Goal: Task Accomplishment & Management: Manage account settings

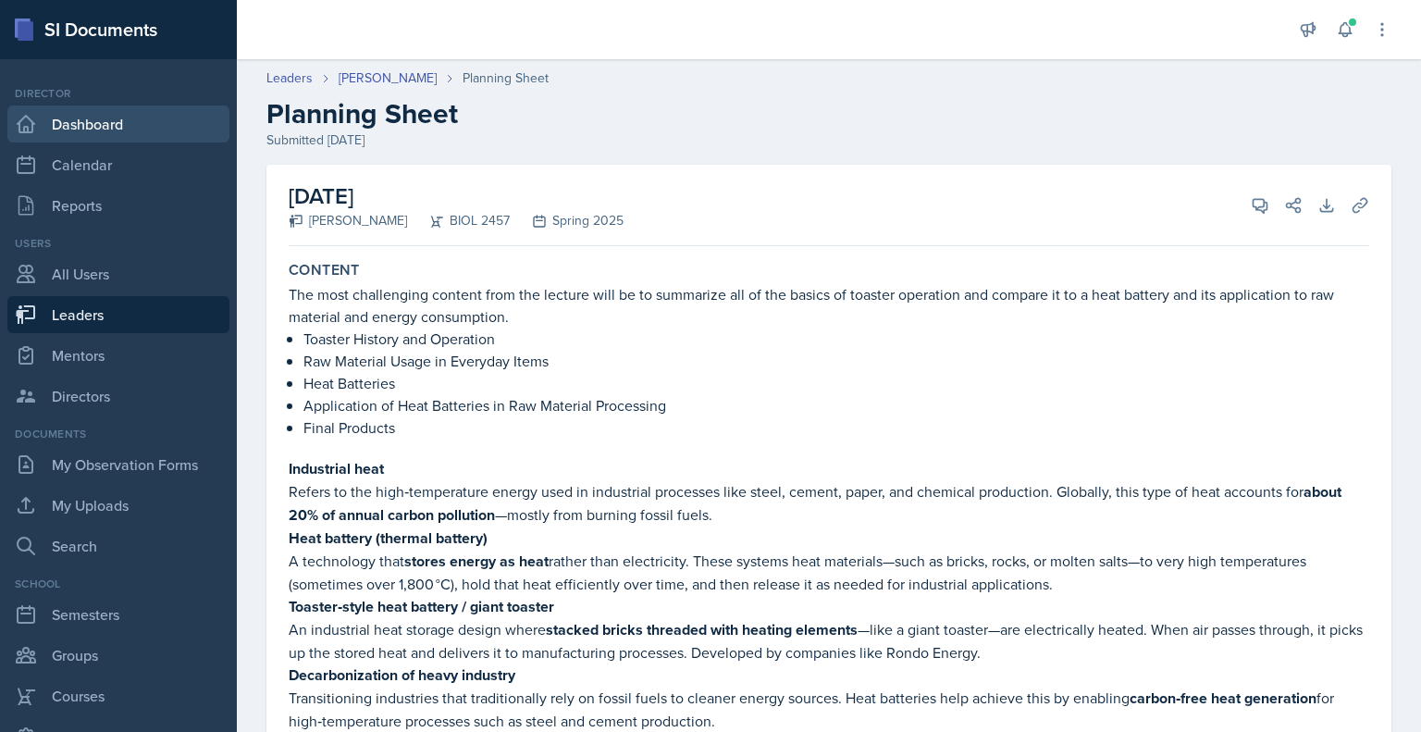
click at [107, 129] on link "Dashboard" at bounding box center [118, 123] width 222 height 37
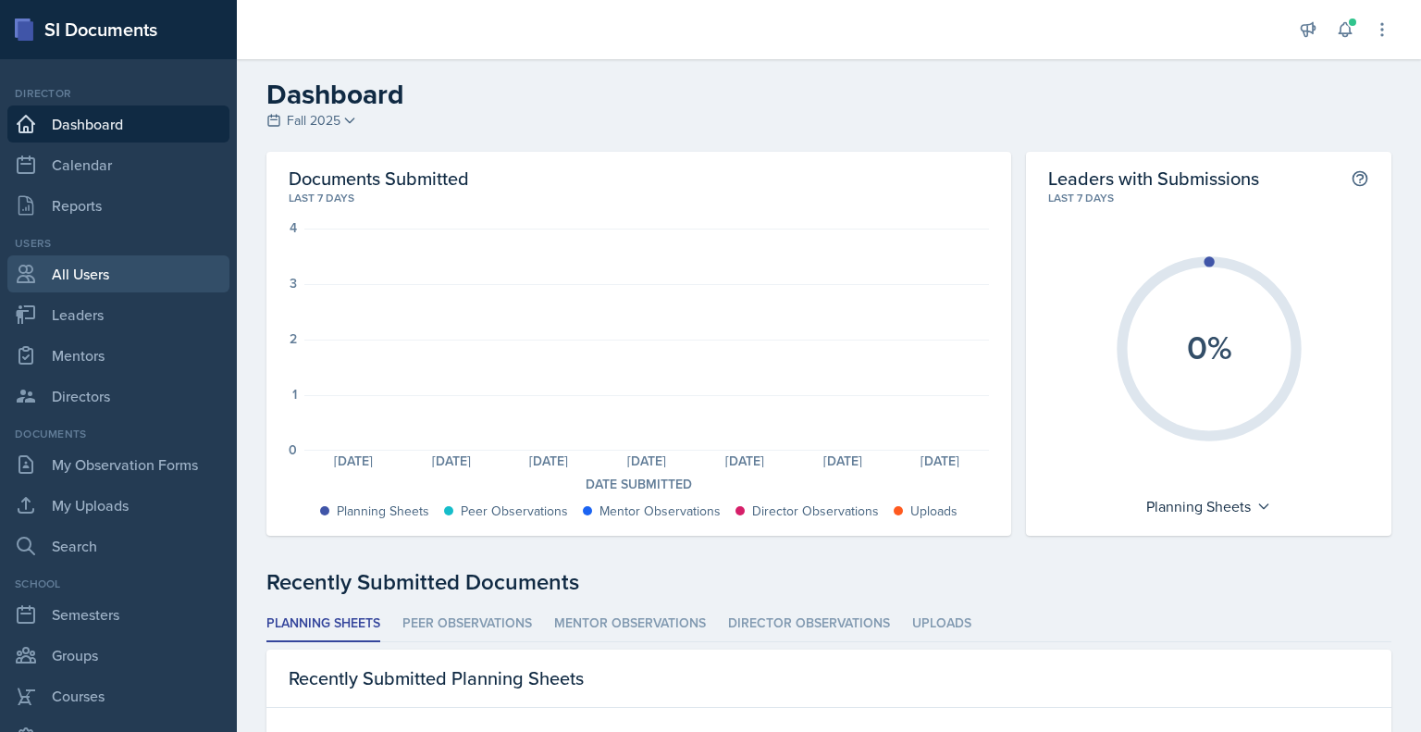
click at [72, 281] on link "All Users" at bounding box center [118, 273] width 222 height 37
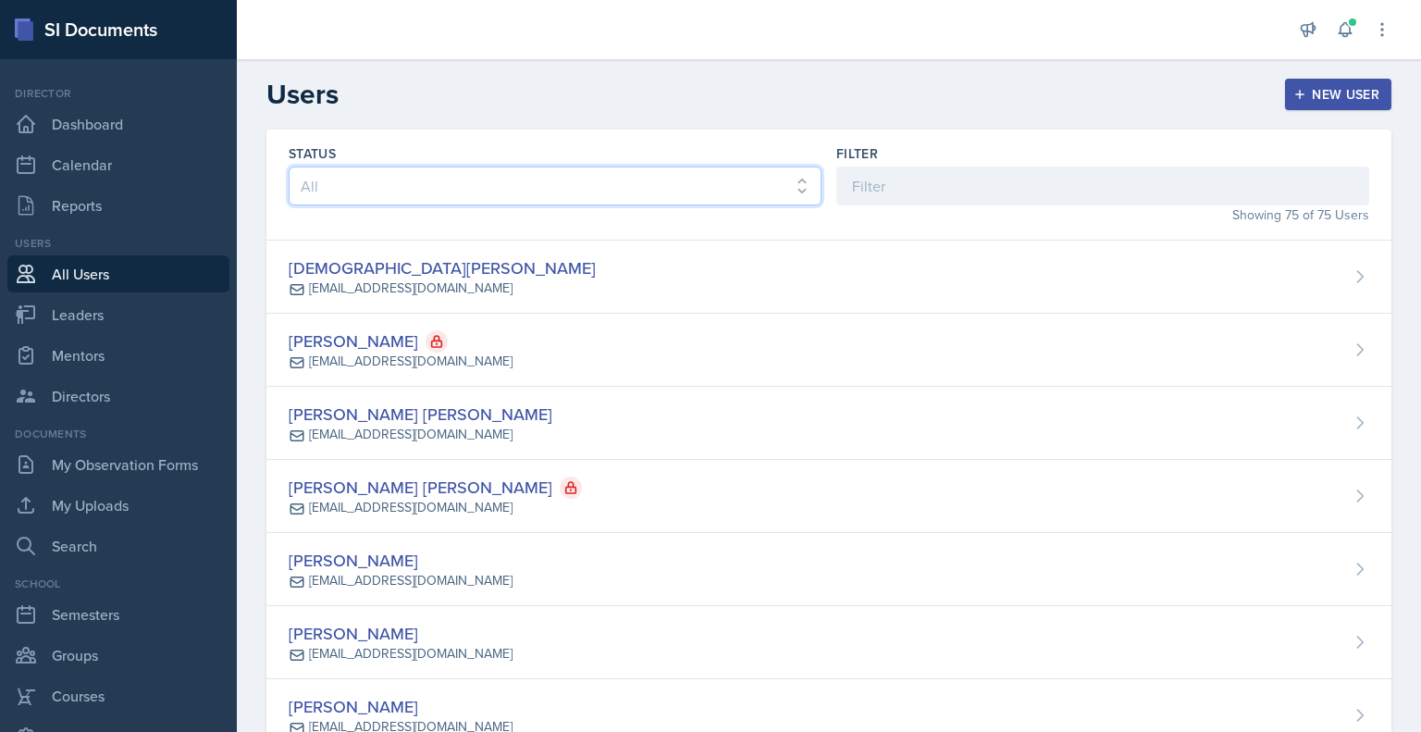
click at [357, 190] on select "All Active Inactive" at bounding box center [555, 185] width 533 height 39
click at [916, 199] on input at bounding box center [1102, 185] width 533 height 39
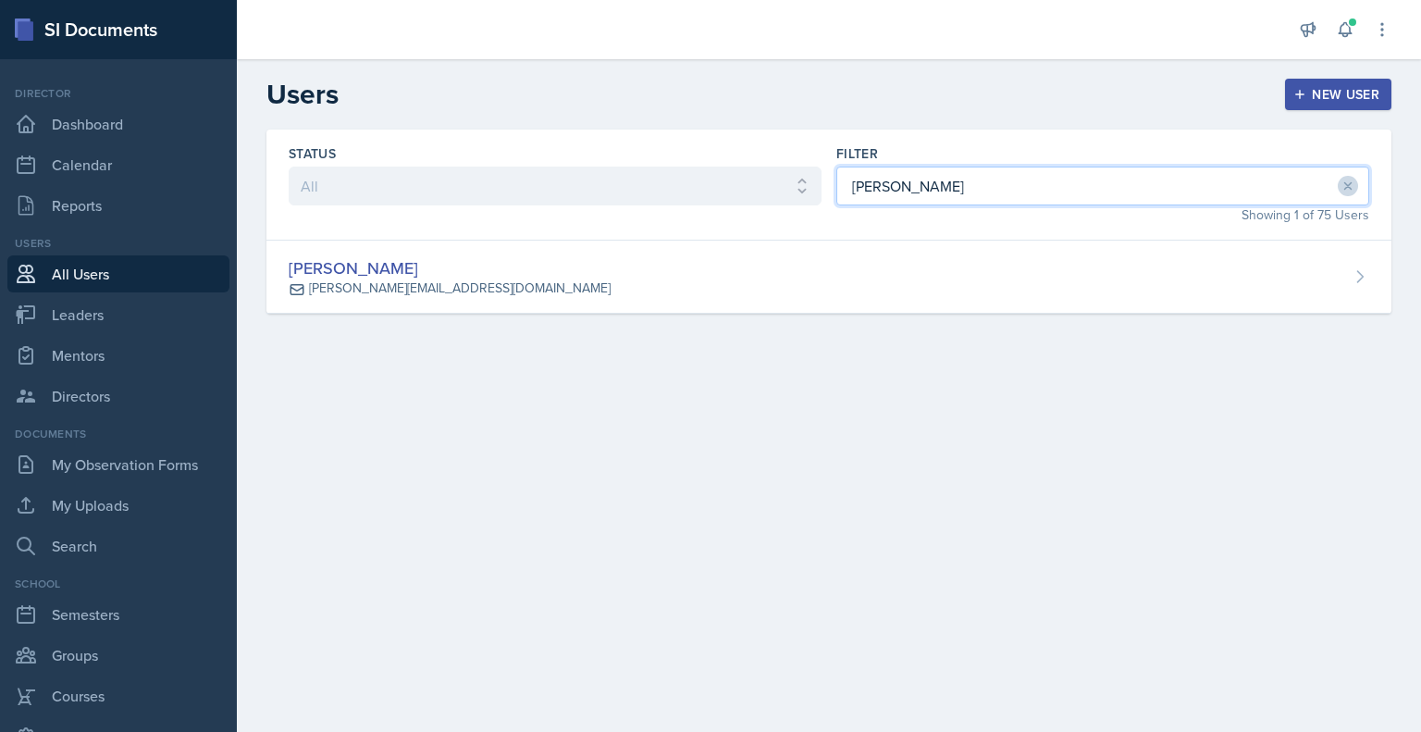
type input "[PERSON_NAME]"
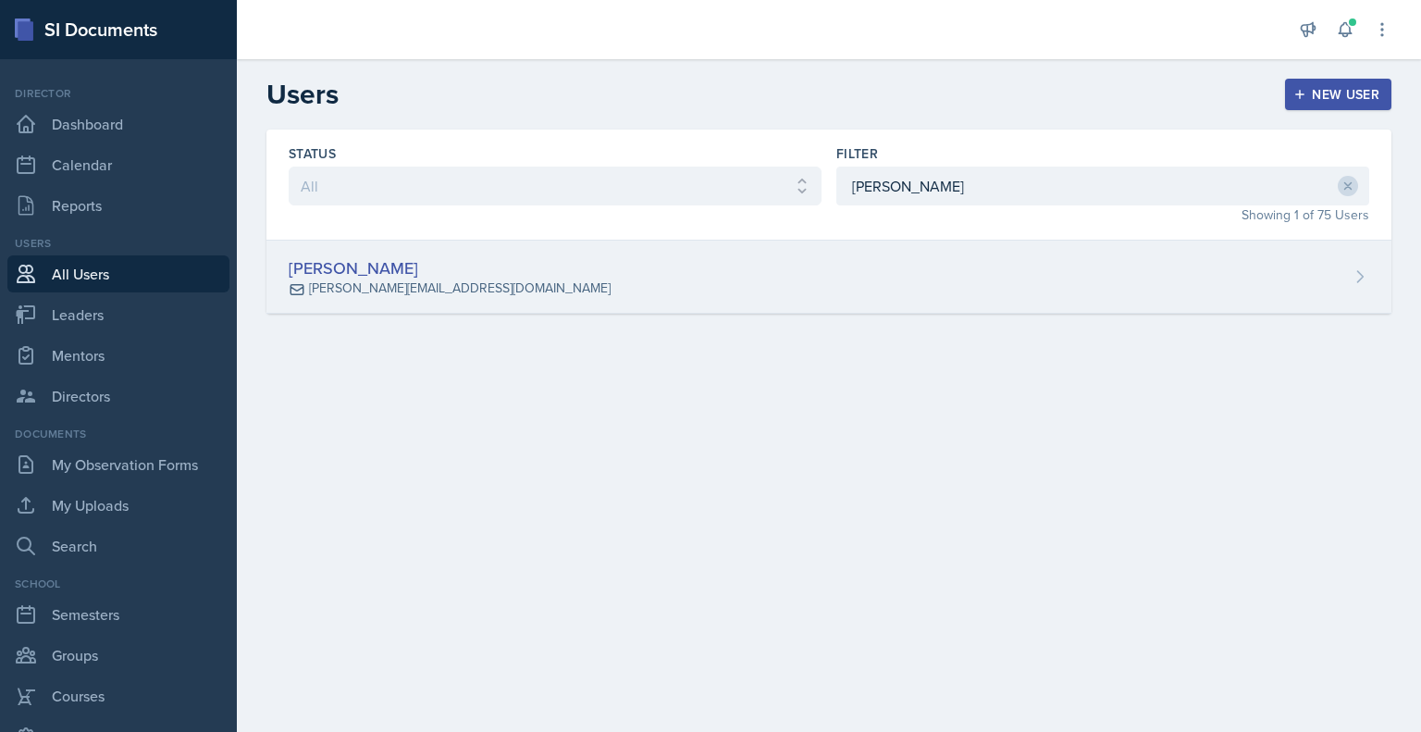
click at [341, 265] on div "[PERSON_NAME]" at bounding box center [450, 267] width 322 height 25
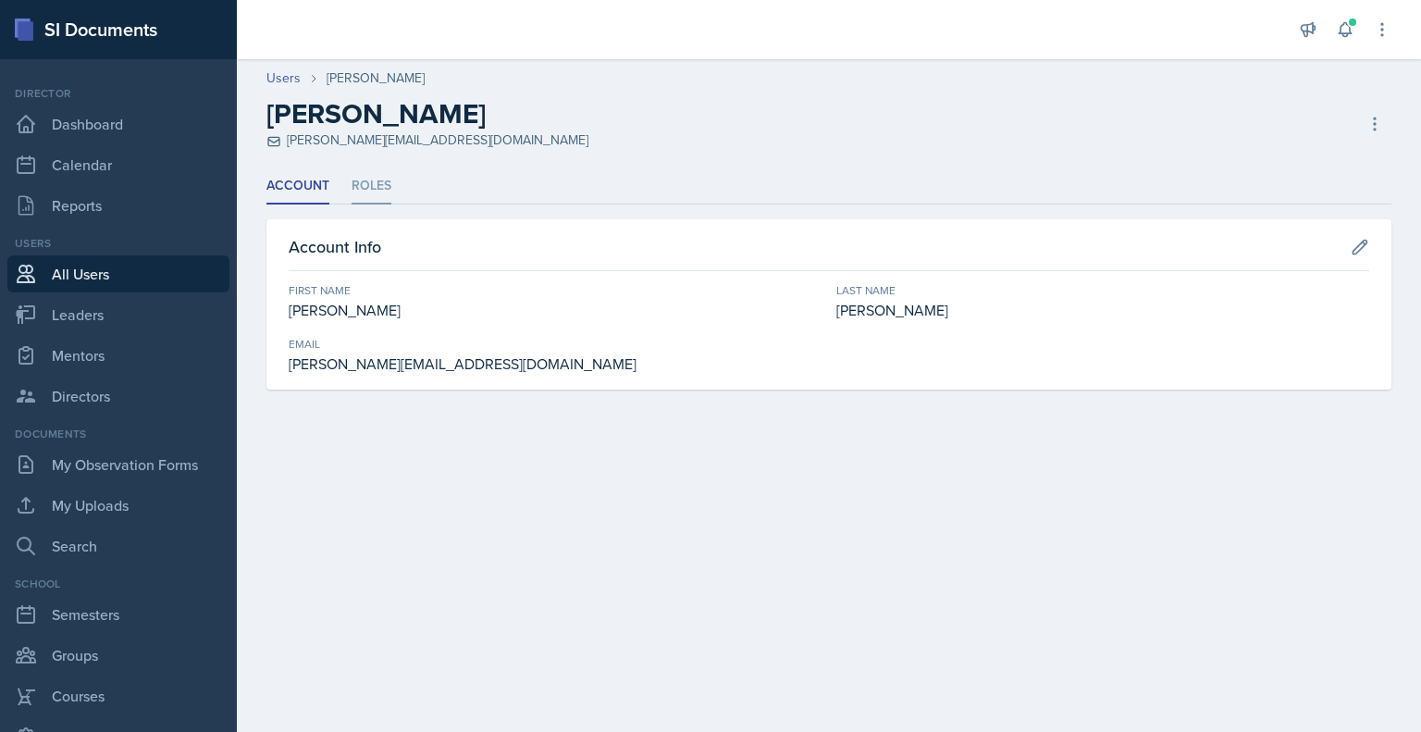
click at [363, 180] on li "Roles" at bounding box center [371, 186] width 40 height 36
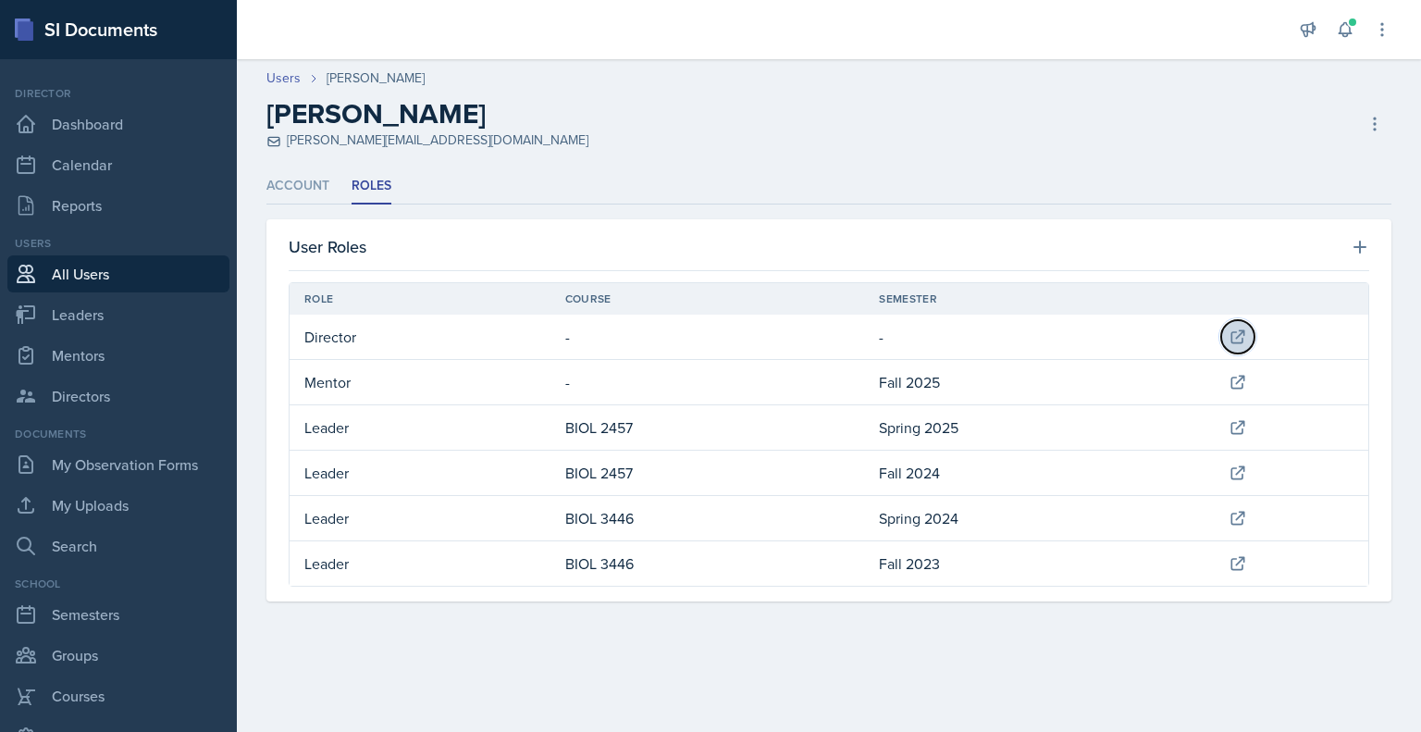
click at [1237, 336] on icon at bounding box center [1237, 336] width 18 height 18
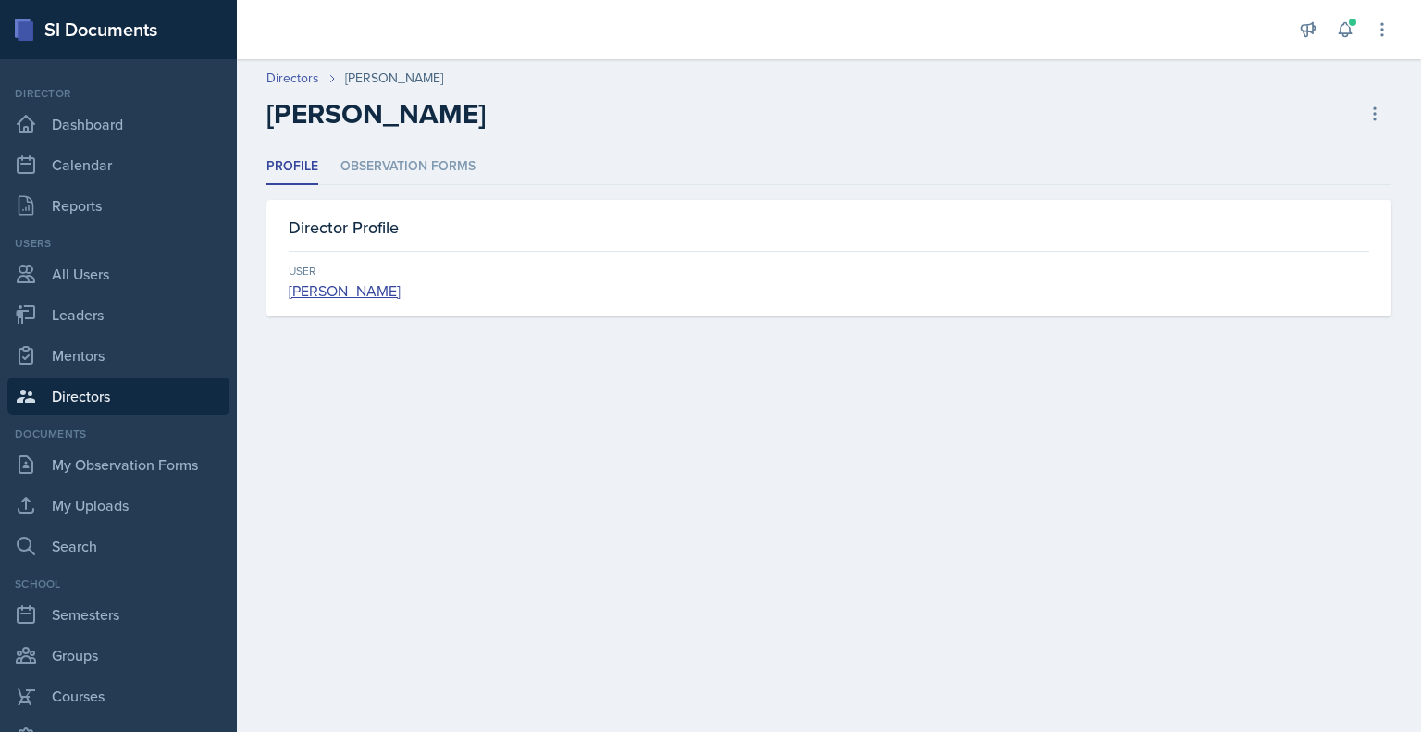
click at [1376, 92] on div "Directors [PERSON_NAME] [PERSON_NAME] Delete Director" at bounding box center [829, 99] width 1184 height 62
click at [1372, 111] on icon at bounding box center [1374, 114] width 18 height 18
click at [671, 484] on main "Directors [PERSON_NAME] [PERSON_NAME] Delete Director Profile Observation Forms…" at bounding box center [829, 395] width 1184 height 672
click at [85, 273] on link "All Users" at bounding box center [118, 273] width 222 height 37
